Goal: Transaction & Acquisition: Purchase product/service

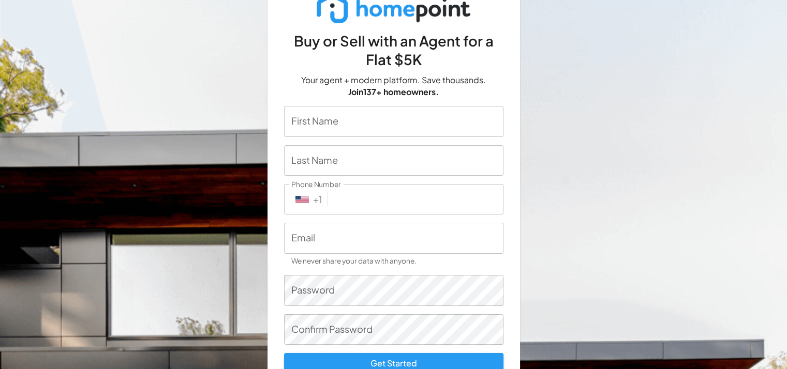
scroll to position [10, 0]
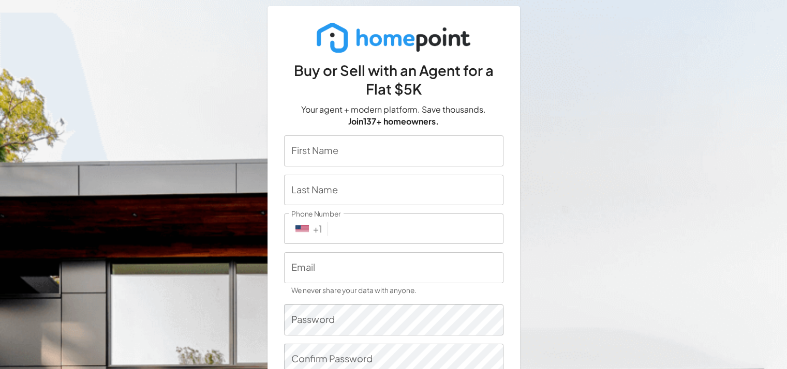
click at [353, 147] on input "First Name" at bounding box center [393, 151] width 219 height 31
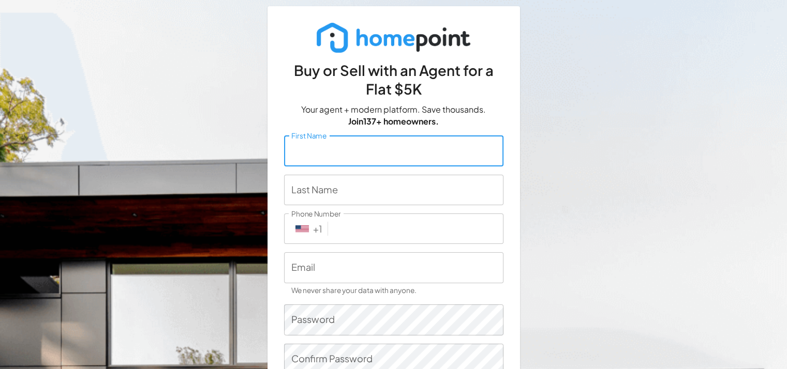
type input "[PERSON_NAME]"
type input "[PHONE_NUMBER]"
type input "[EMAIL_ADDRESS][DOMAIN_NAME]"
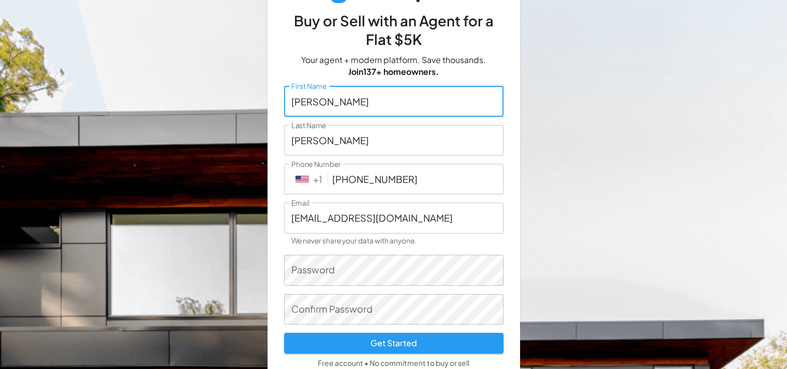
scroll to position [62, 0]
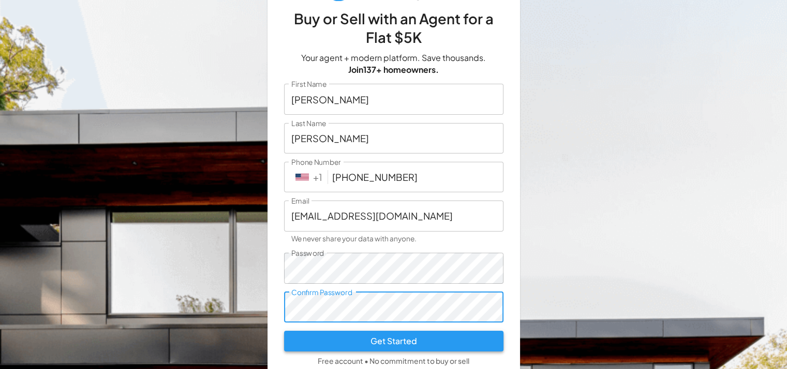
click at [428, 344] on button "Get Started" at bounding box center [393, 341] width 219 height 21
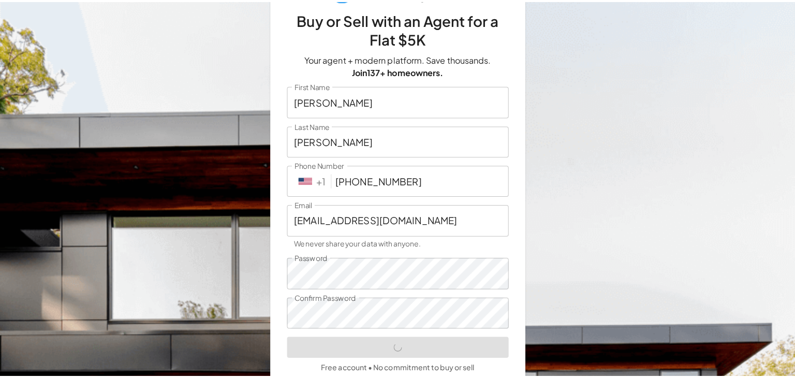
scroll to position [0, 0]
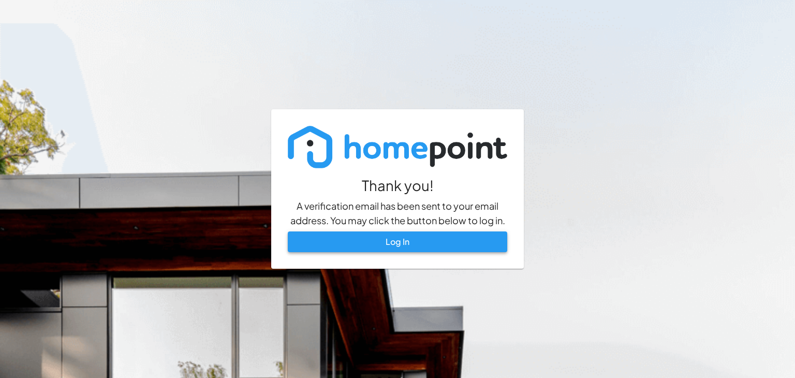
click at [415, 245] on link "Log In" at bounding box center [397, 241] width 219 height 21
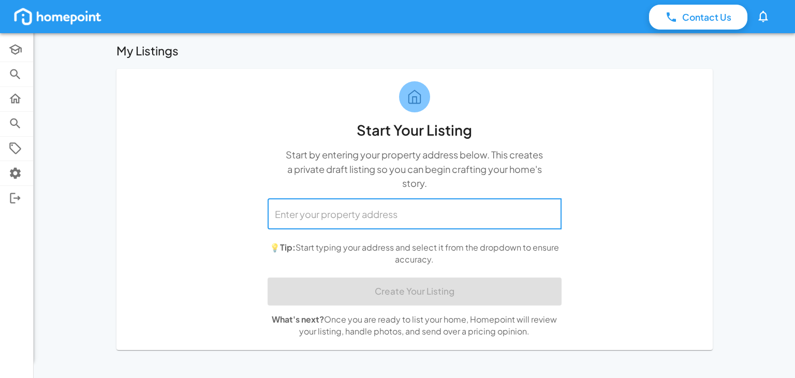
click at [355, 218] on input "text" at bounding box center [414, 213] width 285 height 21
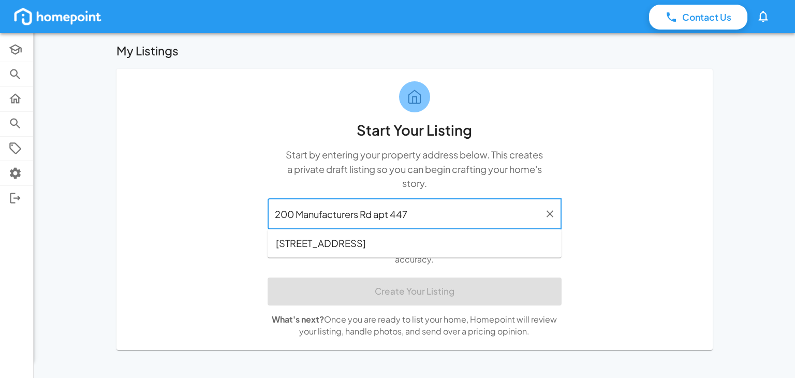
click at [366, 249] on span "200 Manufacturers Rd, Apt 447, Chattanooga, TN, 37405" at bounding box center [321, 243] width 90 height 14
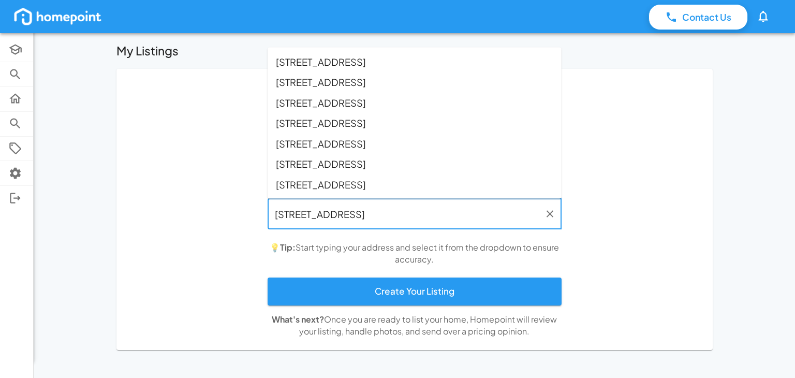
click at [375, 214] on input "200 Manufacturers Rd, Chattanooga, TN" at bounding box center [406, 213] width 269 height 21
click at [377, 214] on input "200 Manufacturers Rd, Chattanooga, TN" at bounding box center [406, 213] width 269 height 21
click at [375, 216] on input "200 Manufacturers Rd, Chattanooga, TN" at bounding box center [406, 213] width 269 height 21
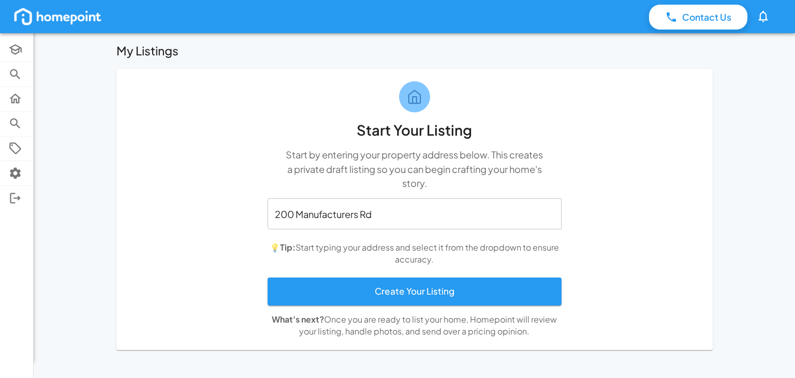
click at [382, 241] on div "200 Manufacturers Rd ​ 💡 Tip: Start typing your address and select it from the …" at bounding box center [415, 251] width 294 height 107
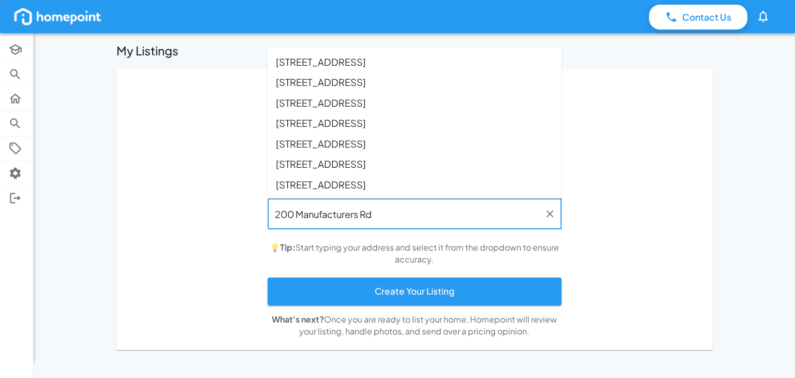
click at [383, 217] on input "200 Manufacturers Rd" at bounding box center [406, 213] width 269 height 21
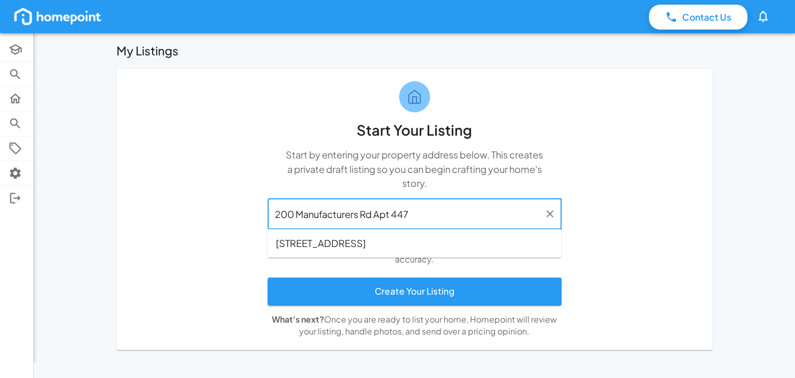
click at [350, 245] on span "200 Manufacturers Rd, Apt 447, Chattanooga, TN, 37405" at bounding box center [321, 243] width 90 height 14
type input "200 Manufacturers Rd, Chattanooga, TN"
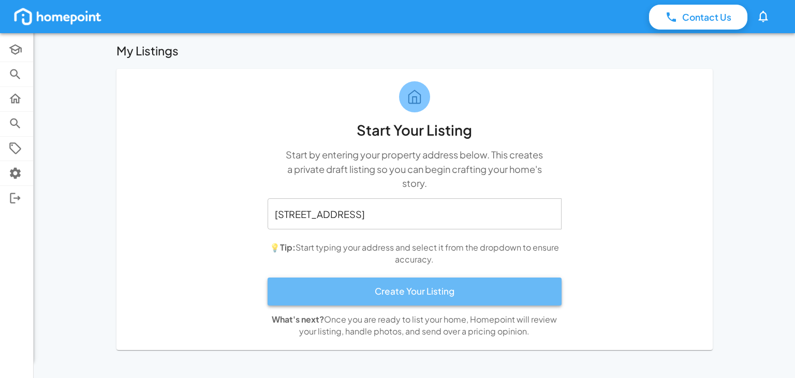
click at [345, 286] on button "Create Your Listing" at bounding box center [415, 291] width 294 height 28
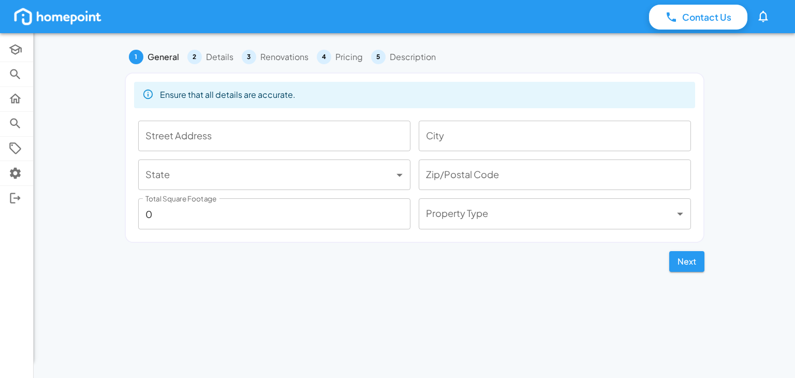
type input "200 Manufacturers Rd Apt 447"
type input "Chattanooga"
type input "**"
type input "37405"
type input "1223"
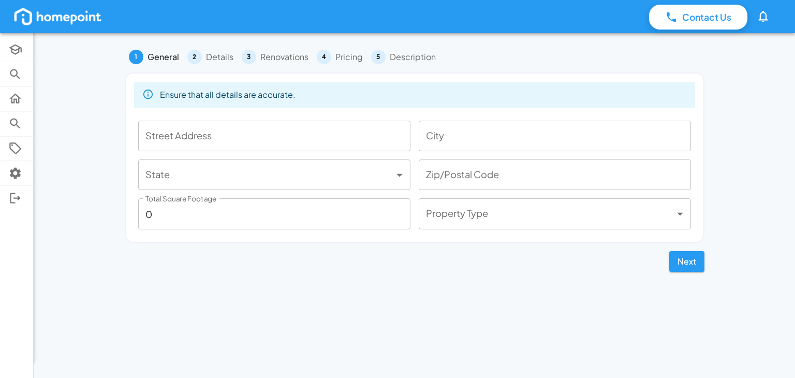
type input "*****"
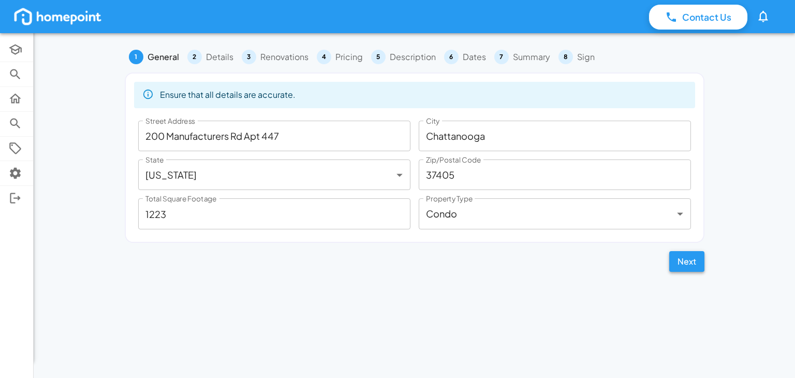
click at [683, 266] on button "Next" at bounding box center [686, 261] width 35 height 21
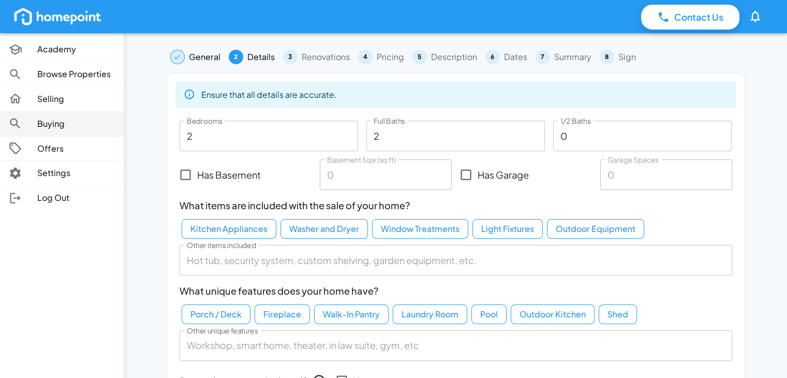
click at [50, 125] on p "Buying" at bounding box center [76, 124] width 78 height 12
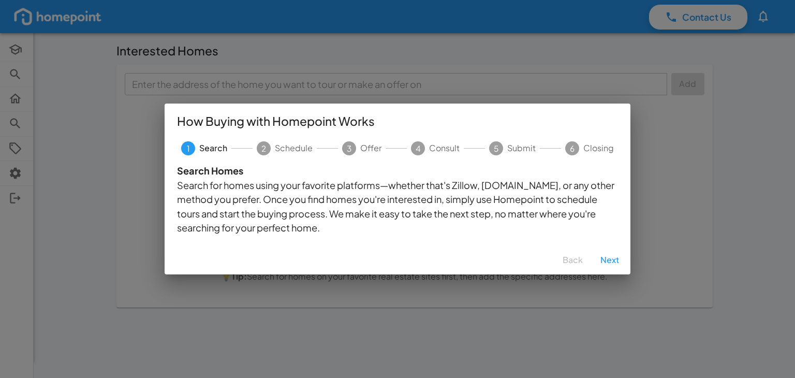
click at [18, 97] on div "How Buying with Homepoint Works 1 Search 2 Schedule 3 Offer 4 Consult 5 Submit …" at bounding box center [397, 189] width 795 height 378
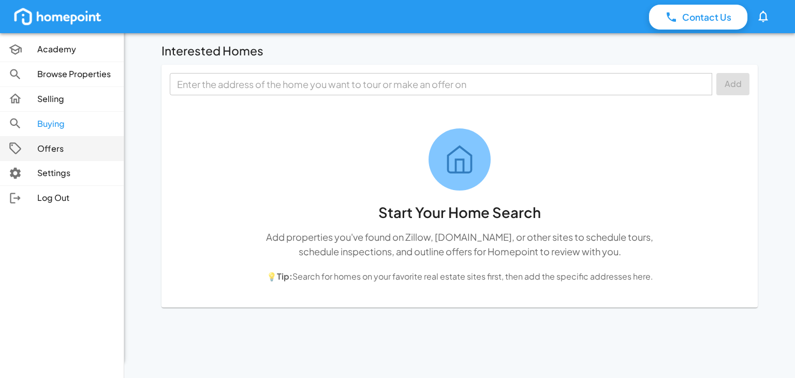
click at [52, 152] on p "Offers" at bounding box center [76, 149] width 78 height 12
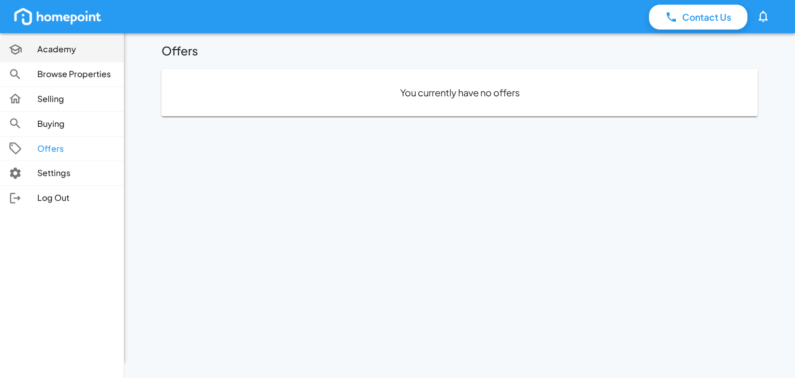
click at [24, 52] on div at bounding box center [22, 49] width 29 height 14
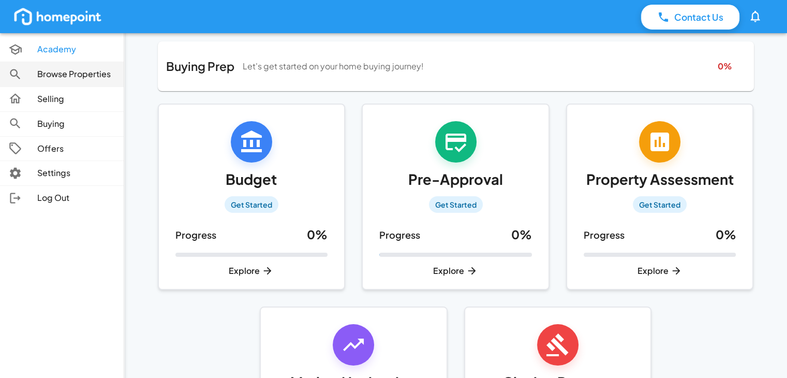
click at [15, 69] on icon at bounding box center [15, 74] width 10 height 10
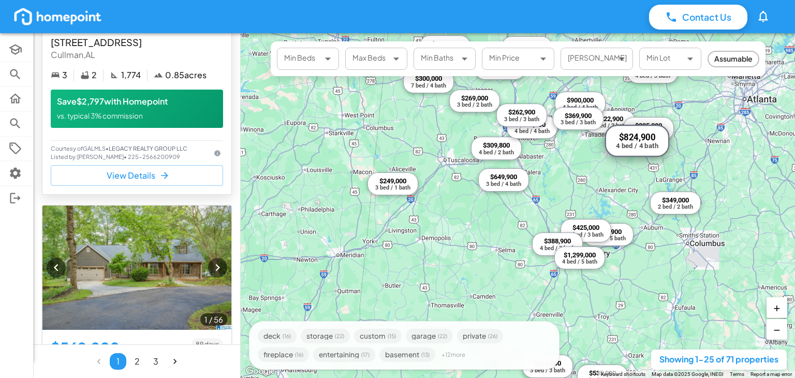
scroll to position [155, 0]
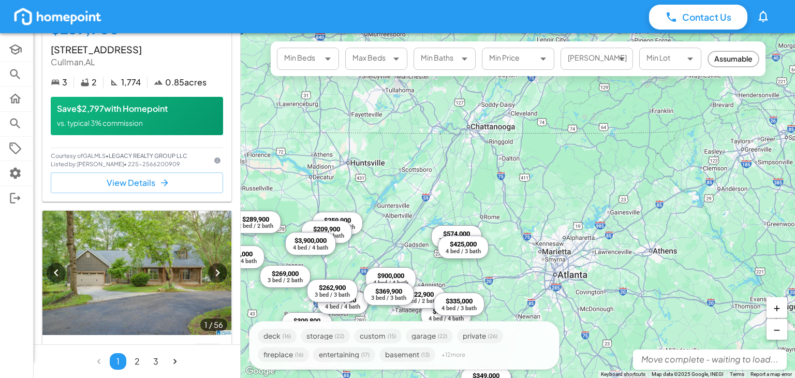
drag, startPoint x: 680, startPoint y: 86, endPoint x: 489, endPoint y: 262, distance: 259.6
click at [489, 262] on div "$259,900 3 bed / 2 bath $569,900 1 bed / 5 bath $574,000 3 bed / 3 bath $249,00…" at bounding box center [518, 205] width 554 height 345
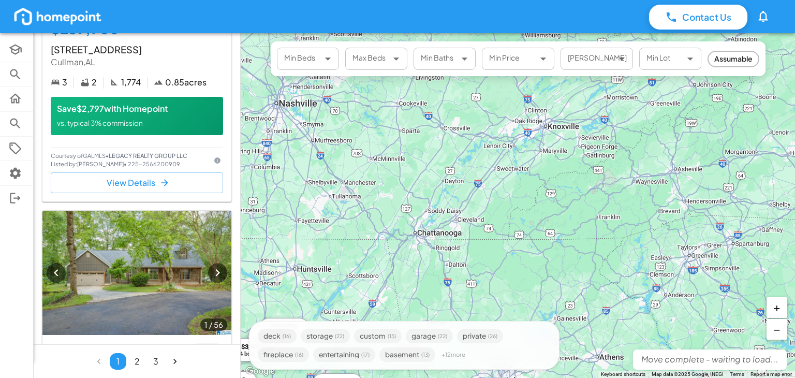
drag, startPoint x: 486, startPoint y: 187, endPoint x: 433, endPoint y: 294, distance: 120.1
click at [433, 294] on div "$259,900 3 bed / 2 bath $569,900 1 bed / 5 bath $574,000 3 bed / 3 bath $249,00…" at bounding box center [518, 205] width 554 height 345
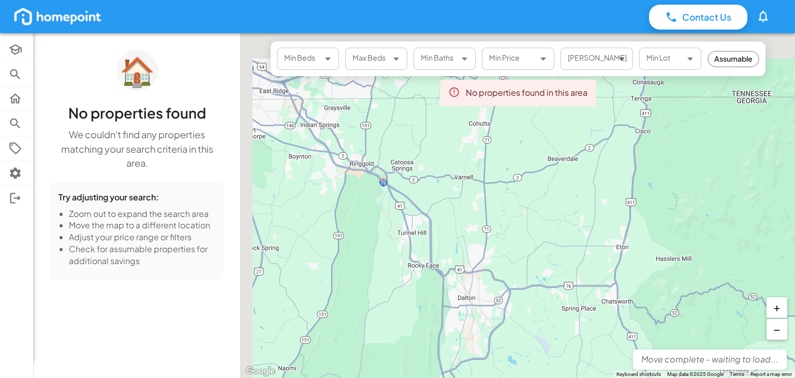
drag, startPoint x: 304, startPoint y: 199, endPoint x: 502, endPoint y: 323, distance: 233.9
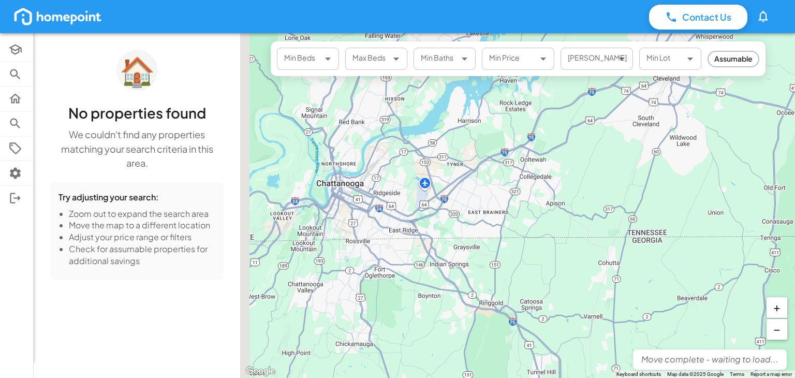
drag, startPoint x: 354, startPoint y: 134, endPoint x: 511, endPoint y: 299, distance: 226.9
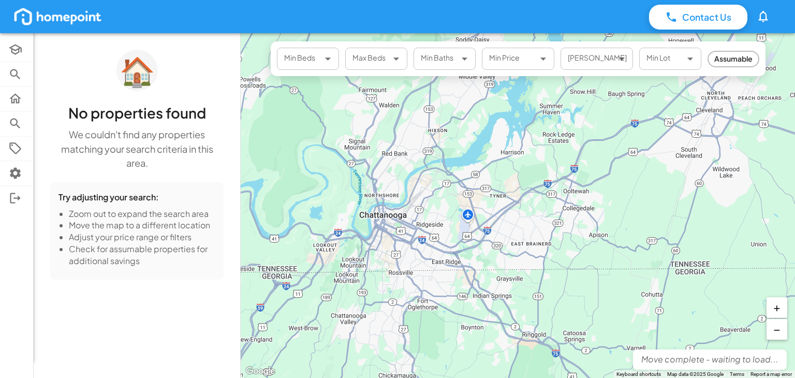
drag, startPoint x: 406, startPoint y: 261, endPoint x: 435, endPoint y: 264, distance: 29.7
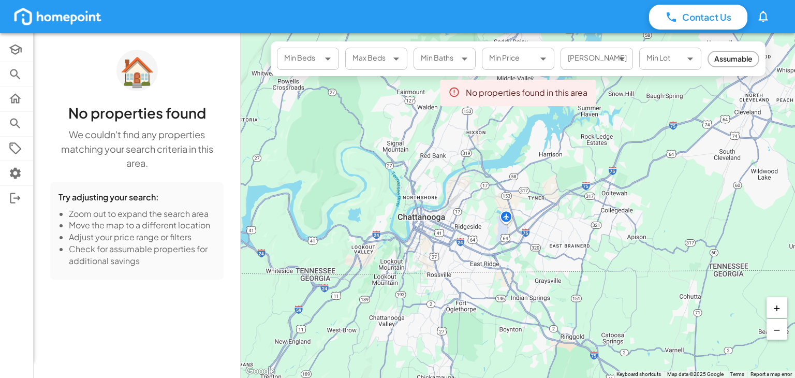
click at [426, 202] on div "$259,900 3 bed / 2 bath $569,900 1 bed / 5 bath $574,000 3 bed / 3 bath $249,00…" at bounding box center [518, 205] width 554 height 345
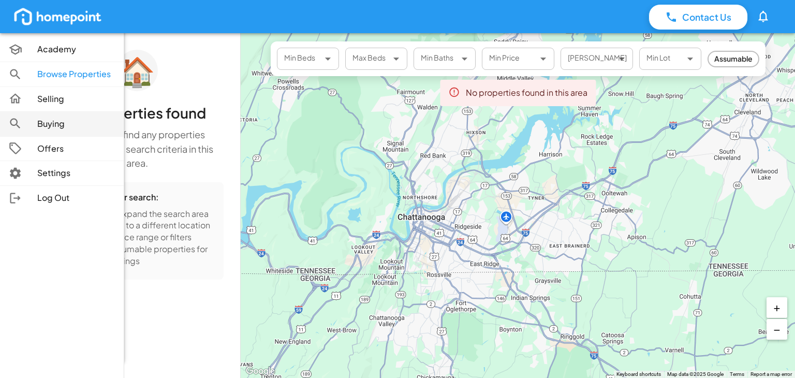
click at [6, 125] on link "Buying" at bounding box center [62, 124] width 124 height 24
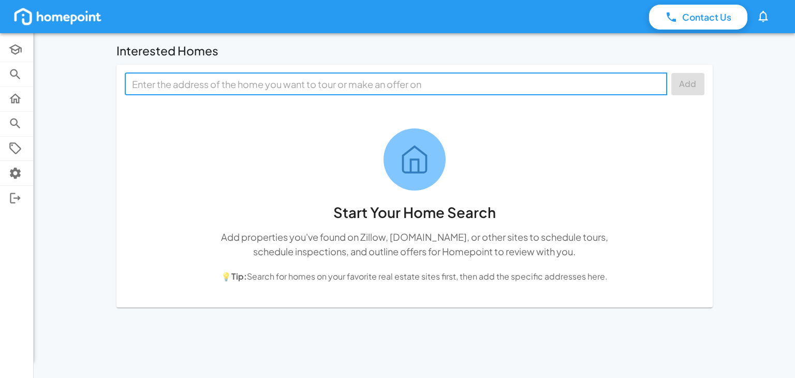
click at [275, 84] on input "text" at bounding box center [395, 84] width 534 height 16
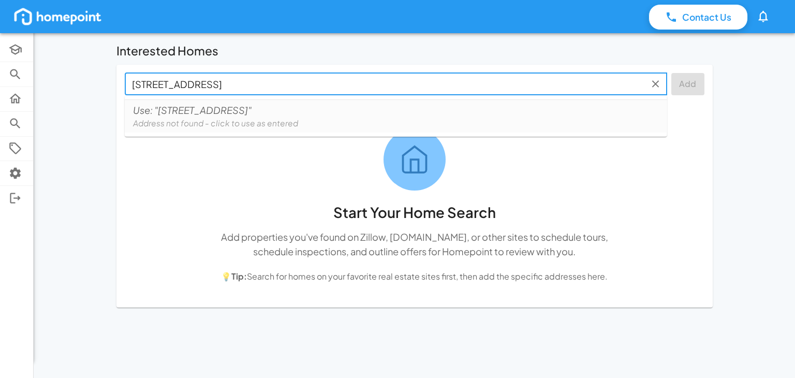
click at [659, 131] on li "Use: "200 manufacturers rd apt 447 chattanooga tn 37405" Address not found - cl…" at bounding box center [396, 115] width 542 height 33
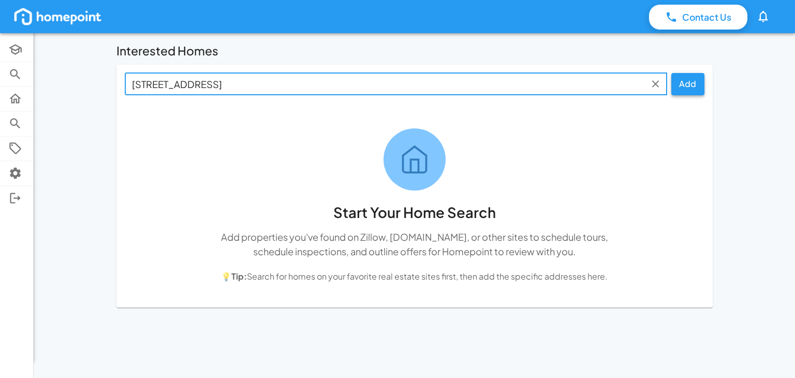
type input "200 manufacturers rd apt 447 chattanooga tn 37405"
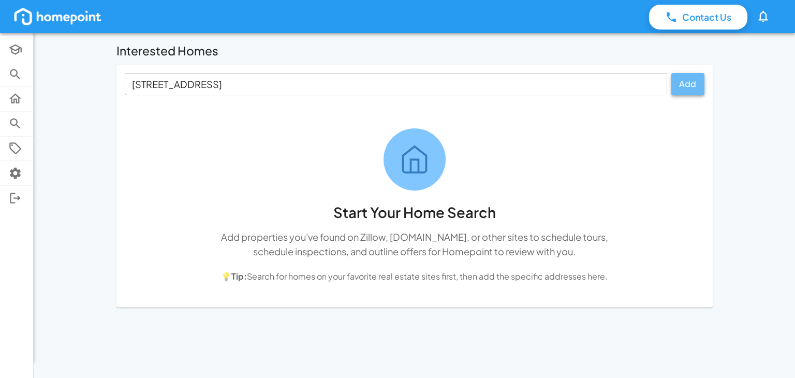
click at [691, 85] on button "Add" at bounding box center [687, 84] width 33 height 22
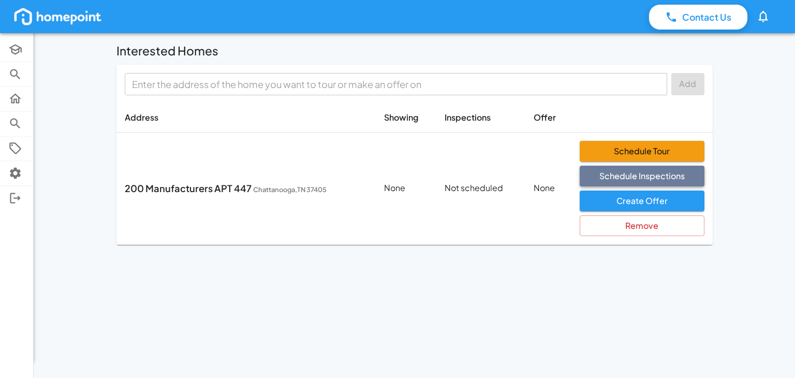
click at [598, 181] on button "Schedule Inspections" at bounding box center [641, 176] width 124 height 21
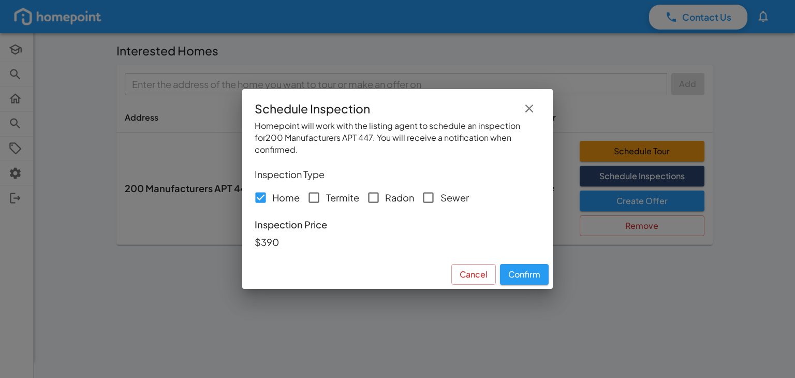
click at [527, 112] on icon "button" at bounding box center [529, 108] width 14 height 14
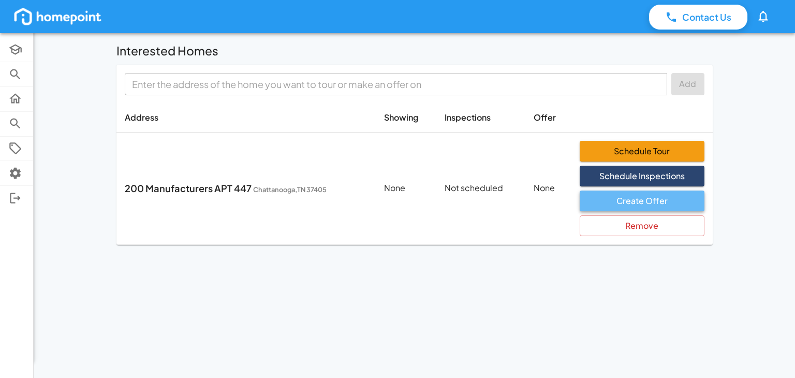
click at [650, 204] on button "Create Offer" at bounding box center [641, 200] width 124 height 21
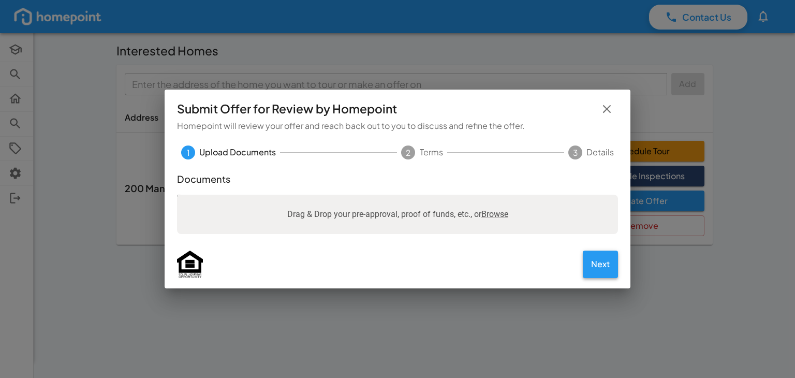
click at [595, 265] on button "Next" at bounding box center [600, 263] width 35 height 27
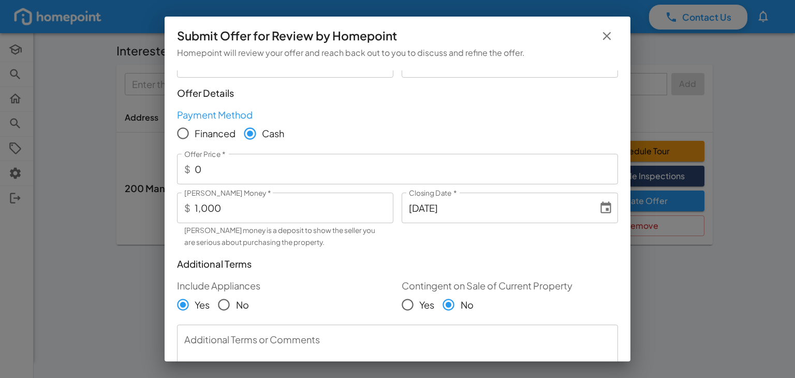
scroll to position [155, 0]
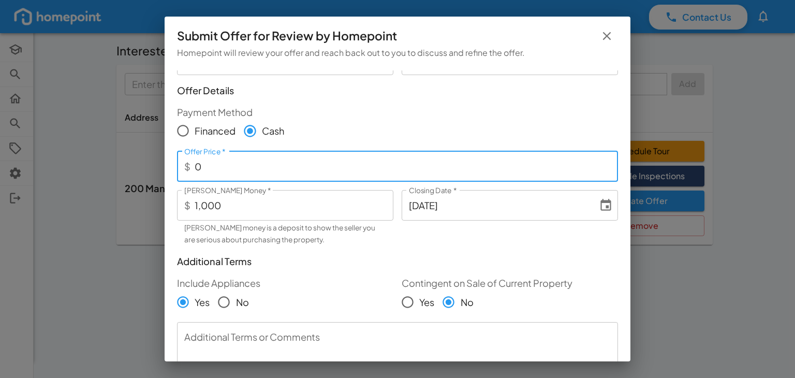
click at [260, 170] on input "0" at bounding box center [406, 166] width 423 height 31
drag, startPoint x: 260, startPoint y: 170, endPoint x: 167, endPoint y: 171, distance: 93.1
click at [167, 171] on div "Upload Documents 2 Terms 3 Details Your Information First Name   * Rita First N…" at bounding box center [398, 215] width 466 height 291
type input "500,000"
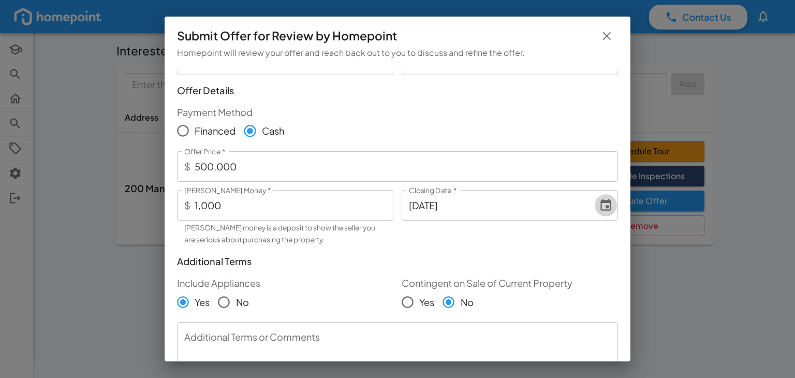
click at [600, 205] on icon "Choose date, selected date is Sep 19, 2025" at bounding box center [605, 205] width 11 height 12
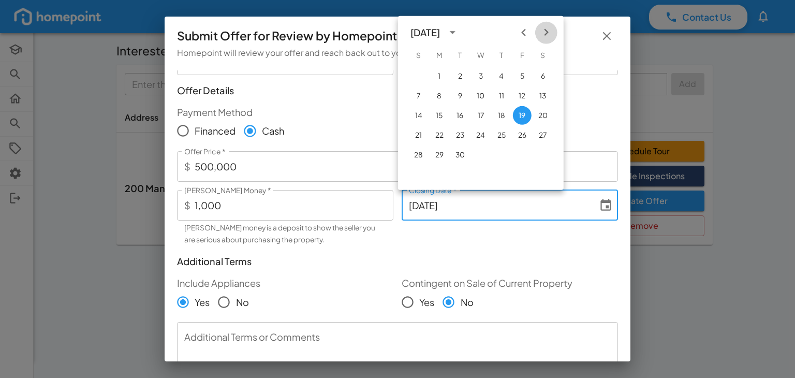
click at [545, 32] on icon "Next month" at bounding box center [546, 32] width 14 height 14
click at [522, 153] on button "31" at bounding box center [522, 154] width 19 height 19
type input "10/31/2025"
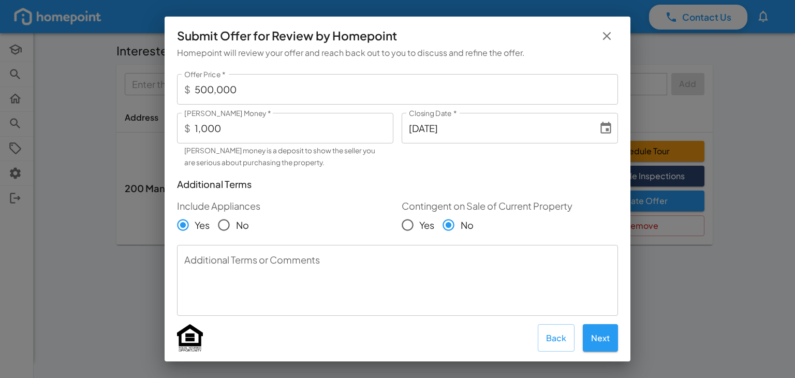
scroll to position [233, 0]
click at [591, 334] on button "Next" at bounding box center [600, 336] width 35 height 27
type input "7"
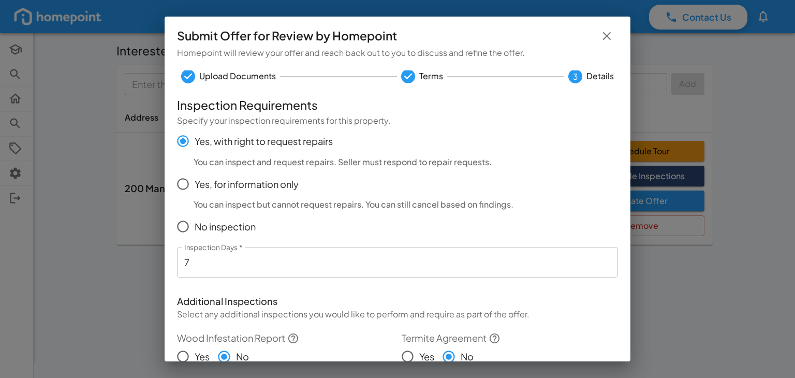
scroll to position [0, 0]
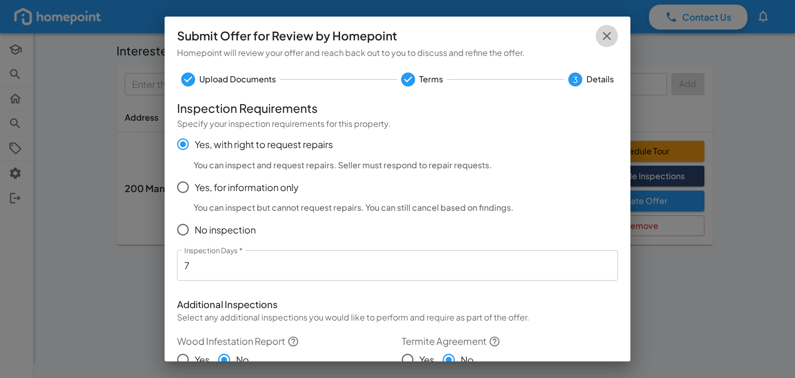
click at [606, 38] on icon "button" at bounding box center [607, 36] width 14 height 14
